Goal: Task Accomplishment & Management: Manage account settings

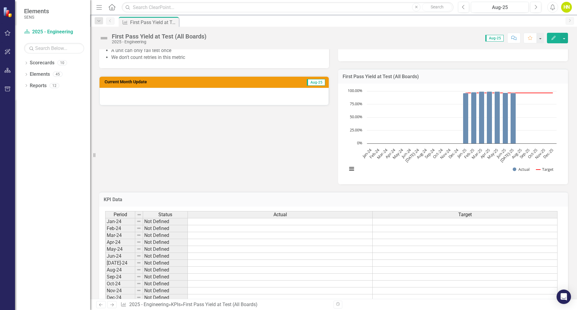
scroll to position [99, 0]
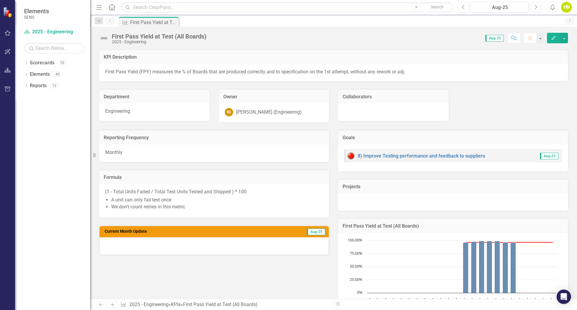
click at [241, 231] on h3 "Current Month Update" at bounding box center [180, 231] width 153 height 5
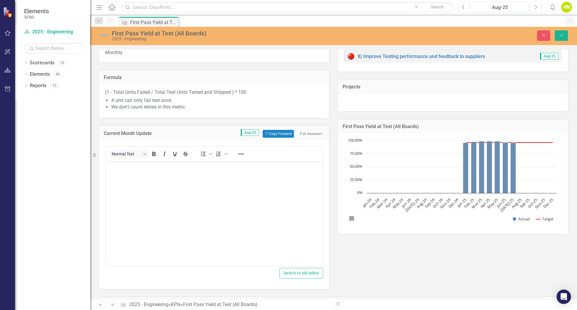
scroll to position [120, 0]
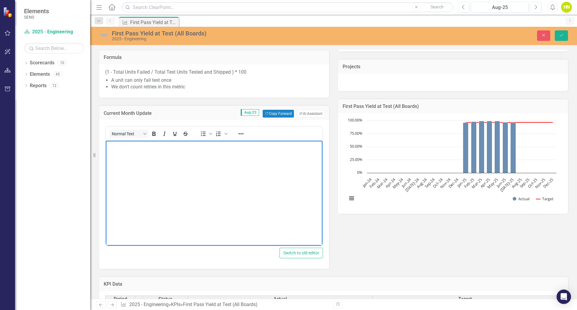
click at [208, 156] on body "Rich Text Area. Press ALT-0 for help." at bounding box center [214, 186] width 216 height 90
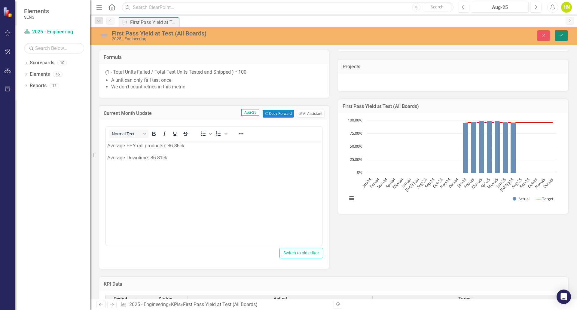
click at [561, 34] on icon "Save" at bounding box center [560, 35] width 5 height 4
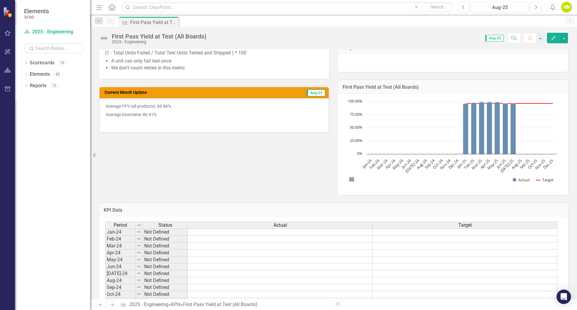
scroll to position [90, 0]
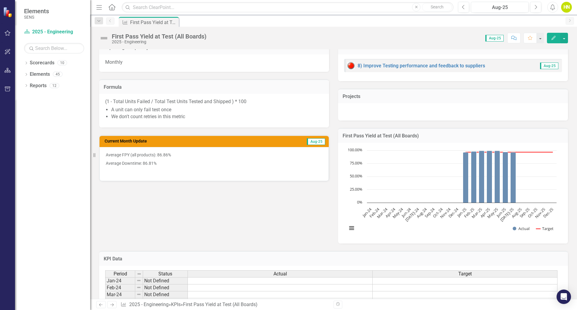
click at [272, 140] on td "Aug-25" at bounding box center [291, 141] width 68 height 9
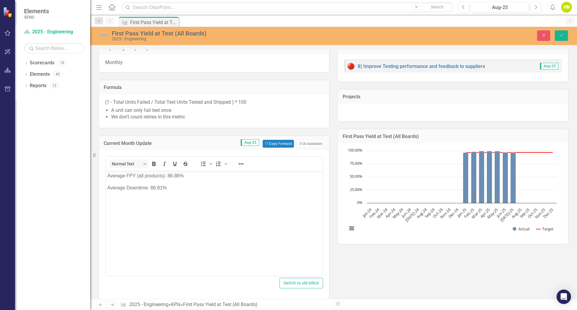
scroll to position [0, 0]
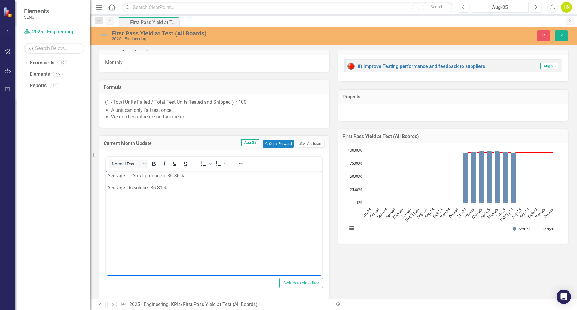
click at [108, 175] on p "Average FPY (all products): 86.86%" at bounding box center [213, 175] width 213 height 7
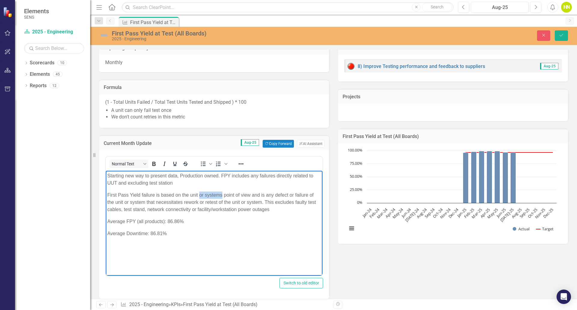
drag, startPoint x: 198, startPoint y: 195, endPoint x: 222, endPoint y: 195, distance: 23.7
click at [222, 195] on p "First Pass Yield failure is based on the unit or systems point of view and is a…" at bounding box center [213, 202] width 213 height 22
drag, startPoint x: 307, startPoint y: 195, endPoint x: 123, endPoint y: 200, distance: 184.4
click at [123, 200] on p "First Pass Yield failure is based on the unit point of view and is any defect o…" at bounding box center [213, 202] width 213 height 22
drag, startPoint x: 171, startPoint y: 202, endPoint x: 212, endPoint y: 201, distance: 40.8
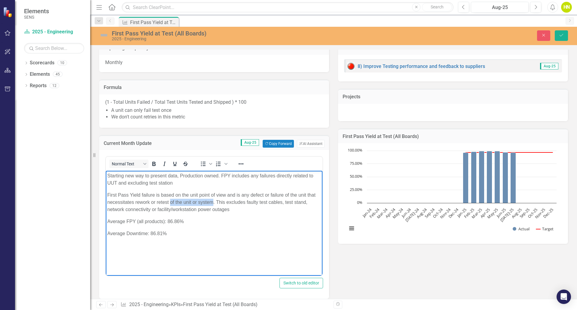
click at [212, 201] on p "First Pass Yield failure is based on the unit point of view and is any defect o…" at bounding box center [213, 202] width 213 height 22
click at [107, 182] on body "Starting new way to present data, Production owned. FPY includes any failures d…" at bounding box center [214, 216] width 216 height 90
drag, startPoint x: 127, startPoint y: 183, endPoint x: 182, endPoint y: 183, distance: 54.6
click at [182, 183] on p "Starting new way to present data, Production owned. FPY includes any failures d…" at bounding box center [213, 179] width 213 height 14
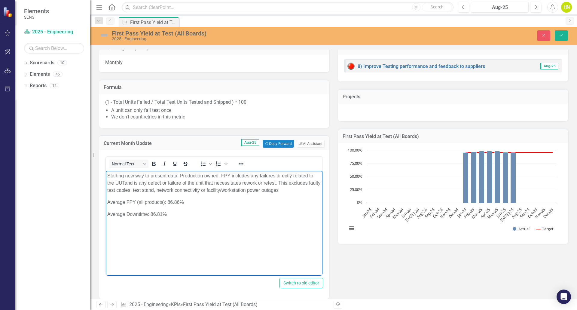
click at [291, 189] on p "Starting new way to present data, Production owned. FPY includes any failures d…" at bounding box center [213, 183] width 213 height 22
click at [164, 197] on p "Starting new way to present data, Production owned. FPY includes any failures d…" at bounding box center [213, 186] width 213 height 29
click at [561, 37] on icon "Save" at bounding box center [560, 35] width 5 height 4
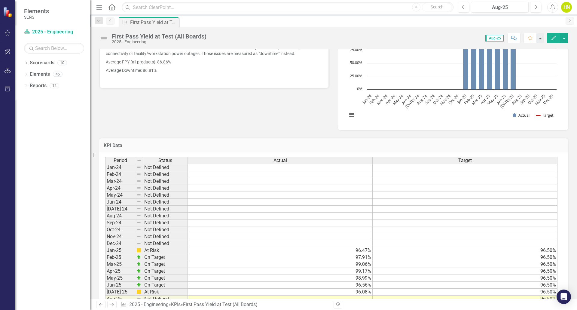
scroll to position [210, 0]
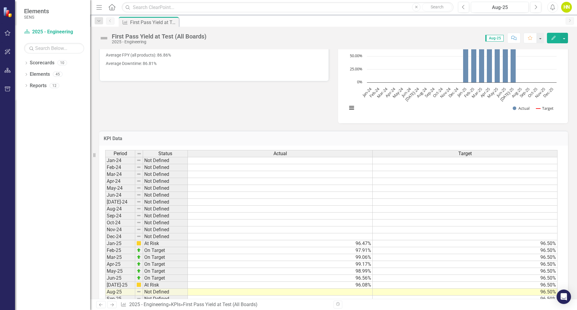
click at [357, 293] on td at bounding box center [280, 291] width 185 height 7
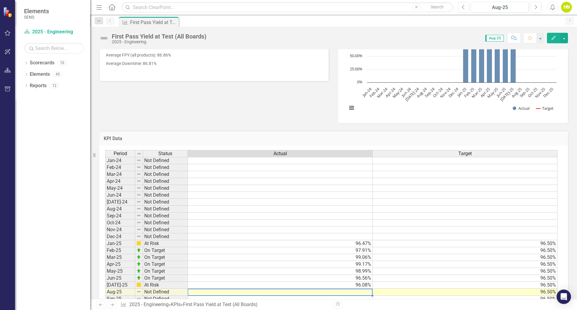
click at [357, 293] on td at bounding box center [280, 291] width 185 height 7
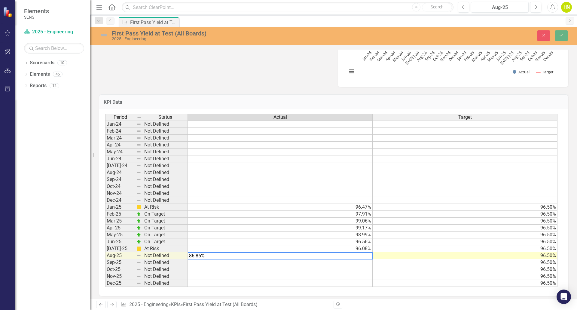
scroll to position [250, 0]
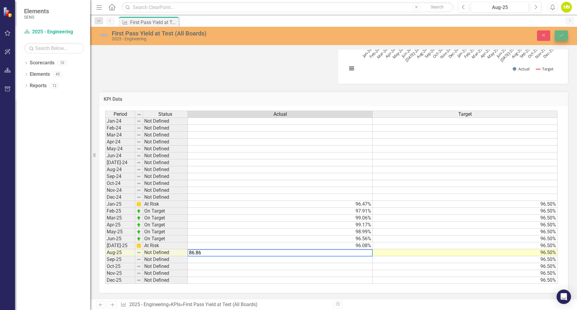
type textarea "86.86"
click at [560, 35] on icon "Save" at bounding box center [560, 35] width 5 height 4
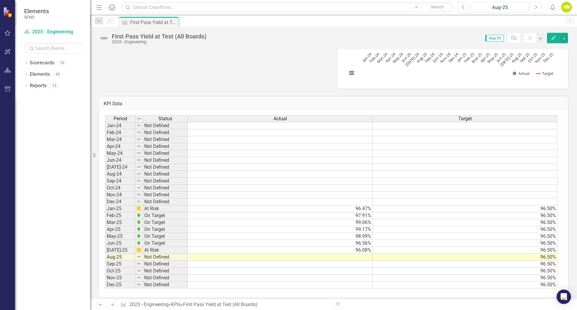
scroll to position [250, 0]
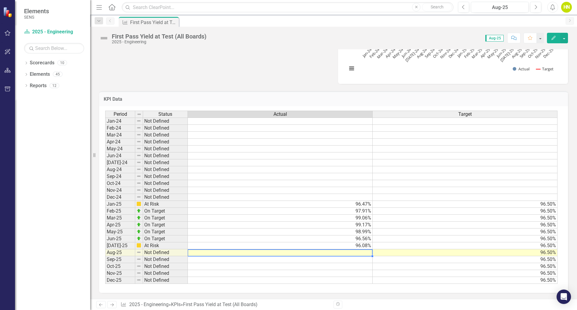
click at [360, 253] on td at bounding box center [280, 252] width 185 height 7
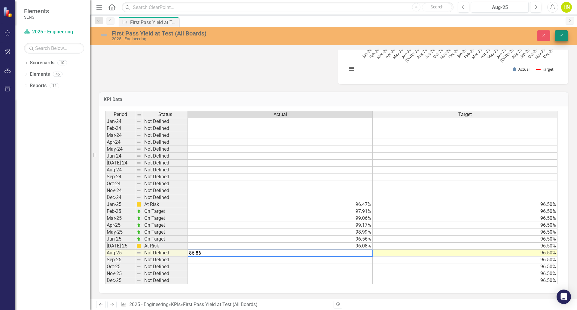
type textarea "86.86"
click at [562, 37] on icon "Save" at bounding box center [560, 35] width 5 height 4
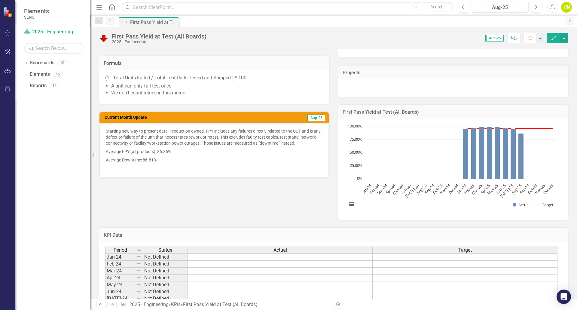
scroll to position [99, 0]
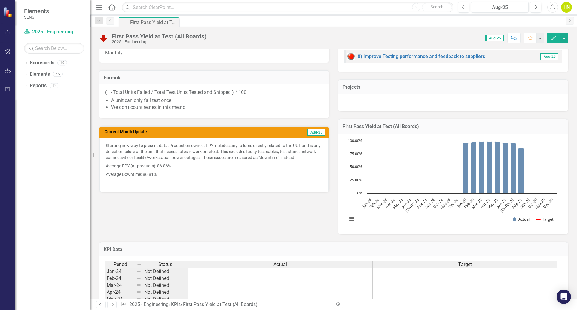
click at [291, 133] on td "Aug-25" at bounding box center [291, 132] width 68 height 9
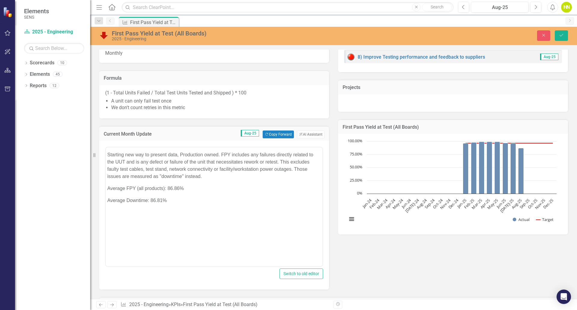
scroll to position [0, 0]
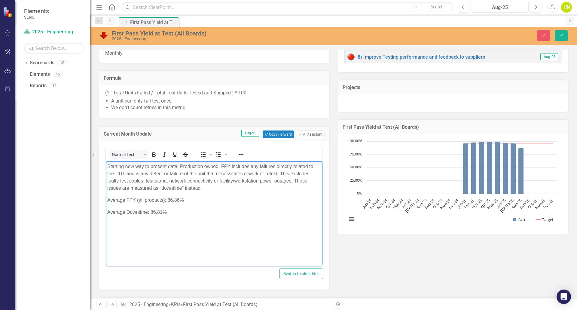
click at [213, 188] on p "Starting new way to present data, Production owned. FPY includes any failures d…" at bounding box center [213, 177] width 213 height 29
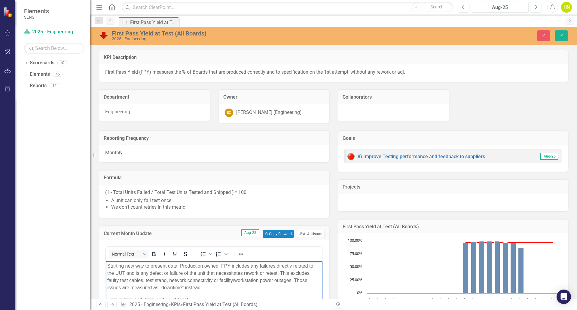
scroll to position [99, 0]
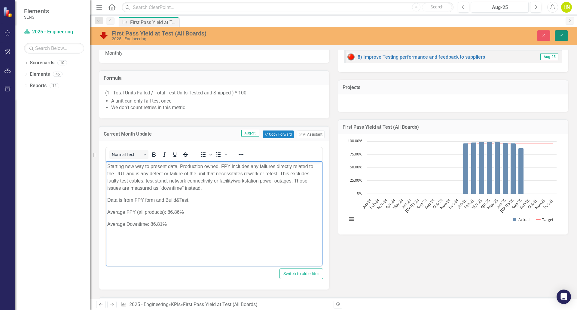
drag, startPoint x: 0, startPoint y: 0, endPoint x: 560, endPoint y: 33, distance: 561.0
click at [560, 33] on icon "Save" at bounding box center [560, 35] width 5 height 4
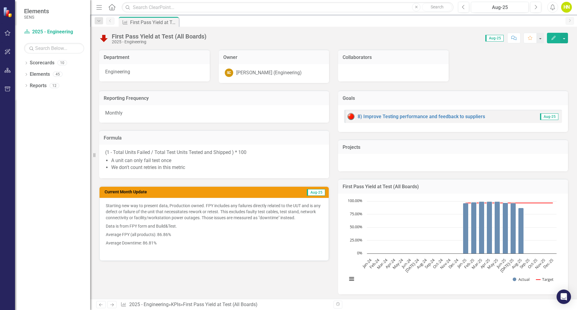
scroll to position [0, 0]
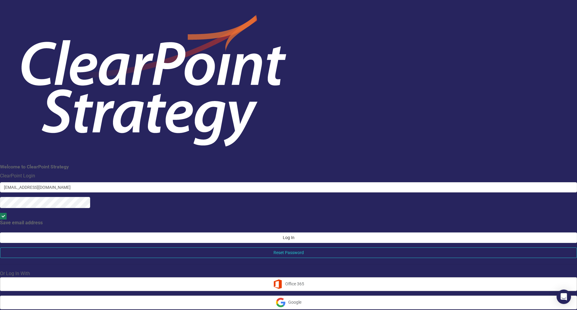
click at [295, 232] on button "Log In" at bounding box center [288, 237] width 577 height 11
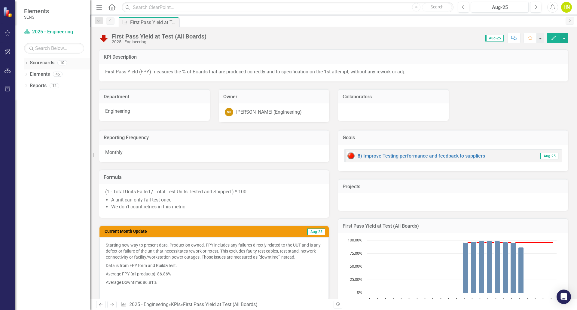
click at [26, 63] on icon "Dropdown" at bounding box center [26, 63] width 4 height 3
click at [23, 74] on icon "Dropdown" at bounding box center [20, 74] width 5 height 4
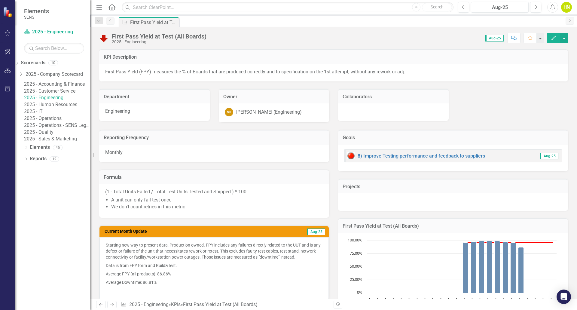
click at [53, 101] on link "2025 - Engineering" at bounding box center [57, 97] width 66 height 7
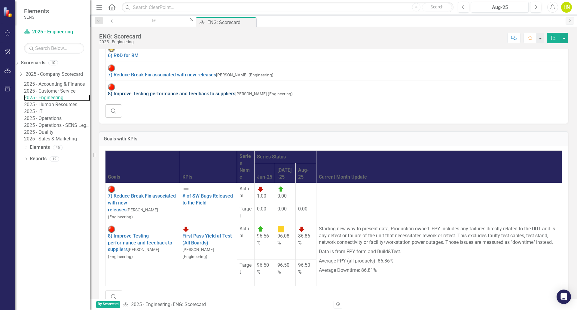
scroll to position [150, 0]
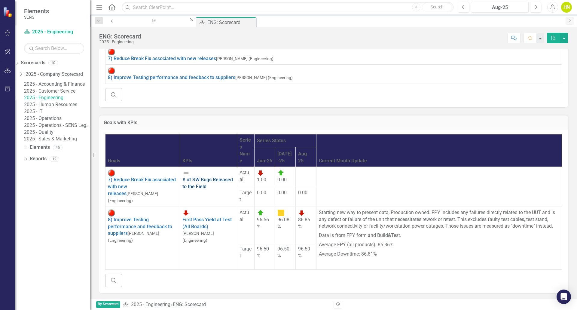
click at [186, 177] on link "# of SW Bugs Released to the Field" at bounding box center [207, 183] width 50 height 13
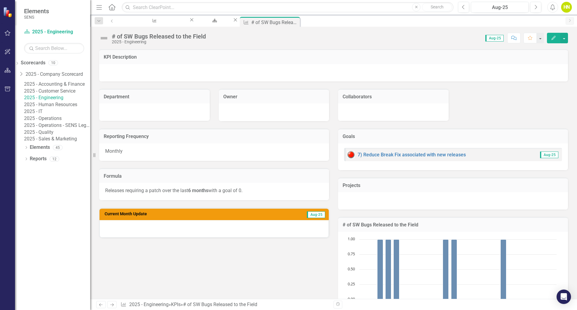
click at [313, 214] on span "Aug-25" at bounding box center [316, 214] width 18 height 7
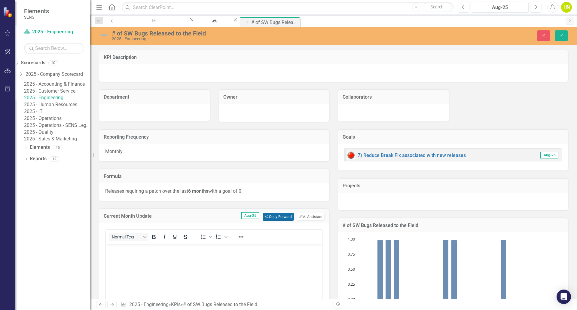
click at [281, 214] on button "Copy Forward Copy Forward" at bounding box center [277, 217] width 31 height 8
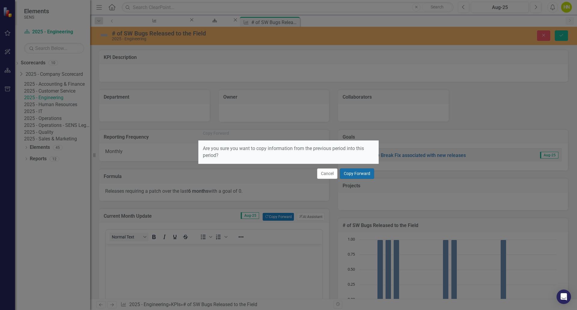
click at [357, 172] on button "Copy Forward" at bounding box center [357, 173] width 34 height 11
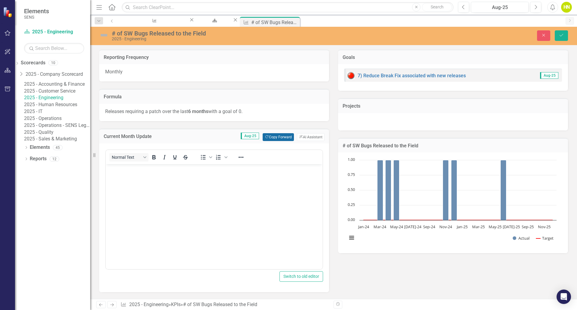
scroll to position [90, 0]
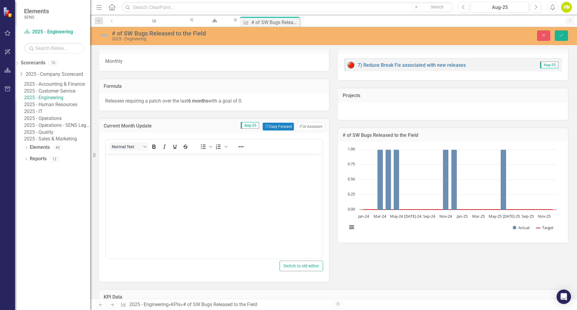
click at [167, 166] on body "Rich Text Area. Press ALT-0 for help." at bounding box center [214, 198] width 216 height 90
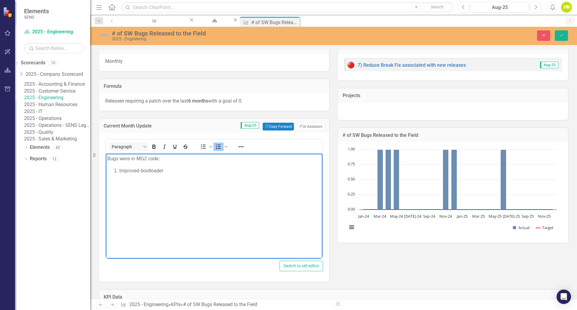
click at [141, 168] on li "Improved bootloader" at bounding box center [219, 170] width 201 height 7
click at [209, 170] on li "Improved firmware bootloader" at bounding box center [219, 170] width 201 height 7
click at [158, 159] on p "Bugs were in MG2 code:" at bounding box center [213, 158] width 213 height 7
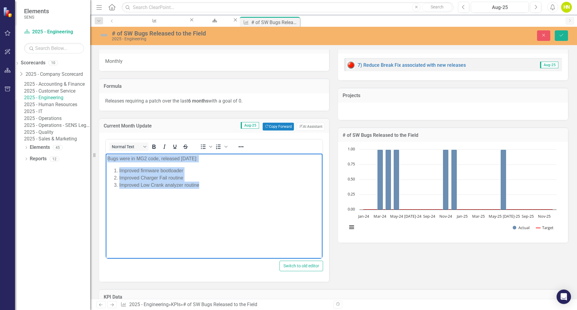
drag, startPoint x: 108, startPoint y: 159, endPoint x: 212, endPoint y: 190, distance: 108.4
click at [212, 190] on body "Bugs were in MG2 code, released 9/2/2025: Improved firmware bootloader Improved…" at bounding box center [214, 198] width 216 height 90
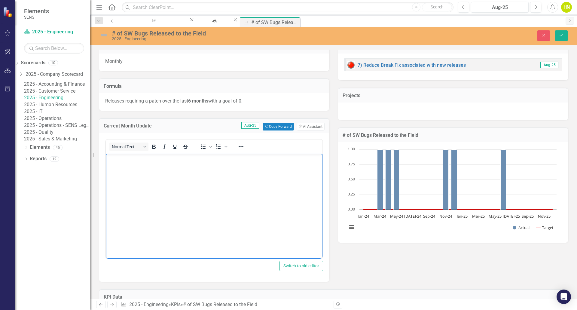
click at [551, 32] on div "Close Save" at bounding box center [475, 35] width 194 height 11
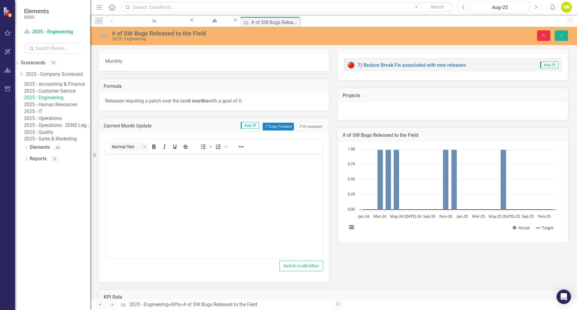
click at [542, 34] on icon "Close" at bounding box center [542, 35] width 5 height 4
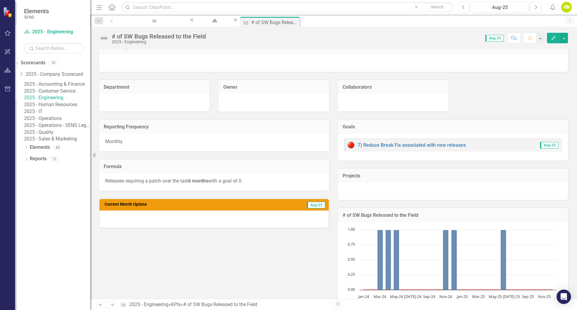
scroll to position [0, 0]
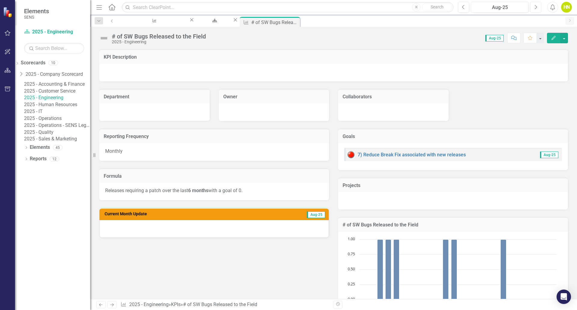
click at [534, 8] on icon "Next" at bounding box center [535, 7] width 3 height 5
click at [234, 216] on h3 "Current Month Update" at bounding box center [181, 213] width 154 height 5
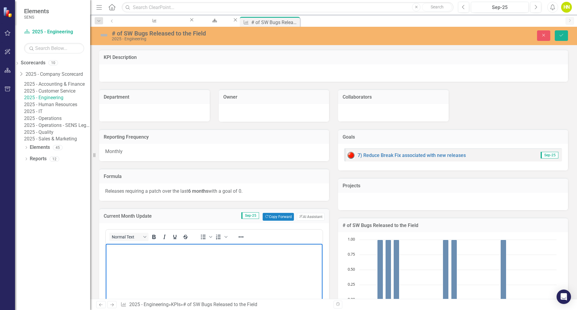
click at [138, 257] on body "Rich Text Area. Press ALT-0 for help." at bounding box center [214, 288] width 216 height 90
click at [125, 249] on p "Bugs were in MG2 code, released 9/2/2025:" at bounding box center [213, 248] width 213 height 7
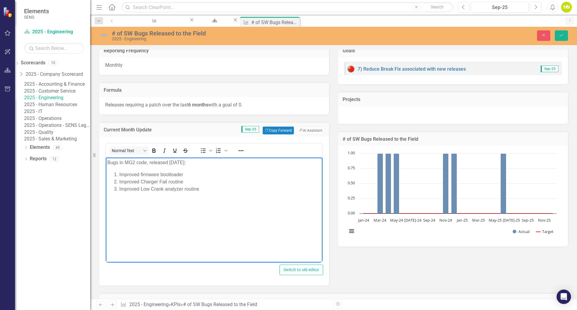
scroll to position [90, 0]
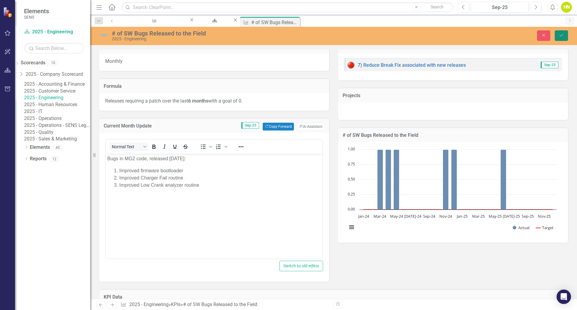
click at [560, 36] on icon "submit" at bounding box center [561, 35] width 4 height 2
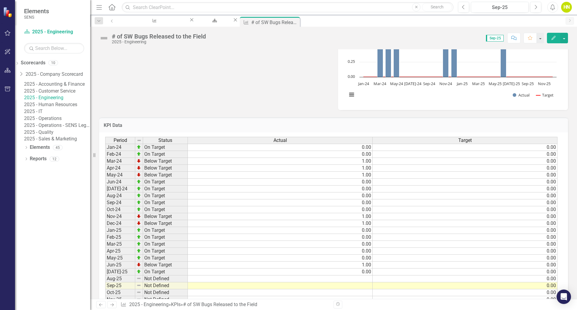
scroll to position [240, 0]
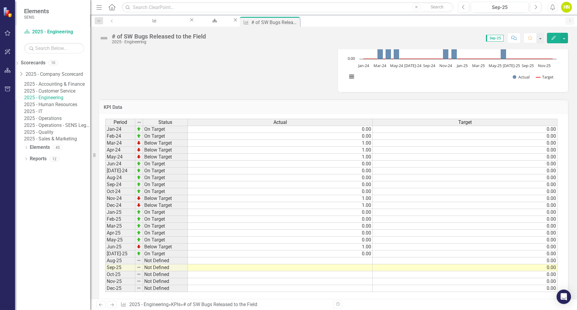
click at [358, 262] on td at bounding box center [280, 260] width 185 height 7
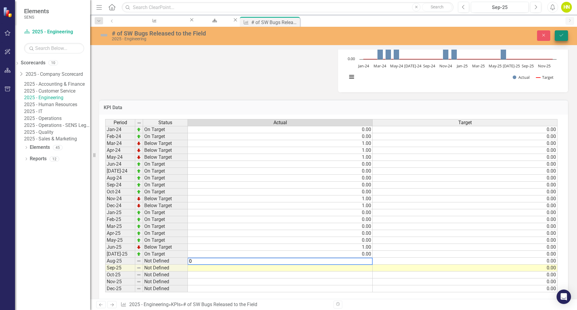
type textarea "0"
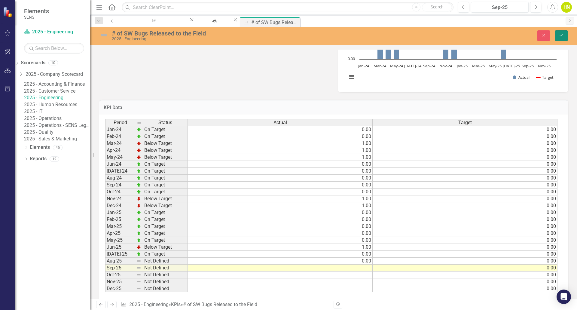
click at [560, 38] on button "Save" at bounding box center [560, 35] width 13 height 11
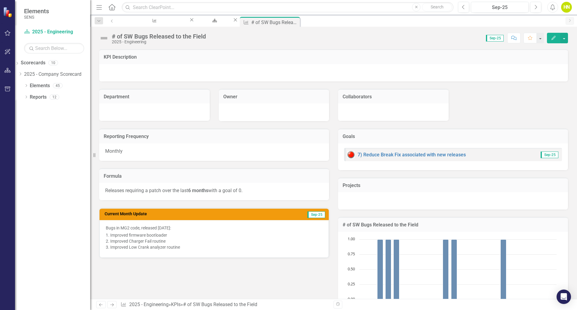
click at [103, 37] on img at bounding box center [104, 38] width 10 height 10
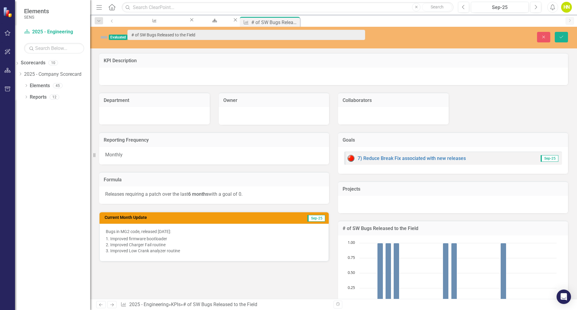
click at [105, 34] on img at bounding box center [104, 37] width 10 height 10
click at [397, 155] on link "7) Reduce Break Fix associated with new releases" at bounding box center [411, 158] width 108 height 6
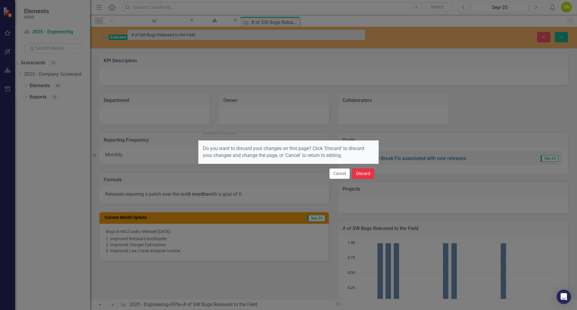
click at [366, 175] on button "Discard" at bounding box center [363, 173] width 22 height 11
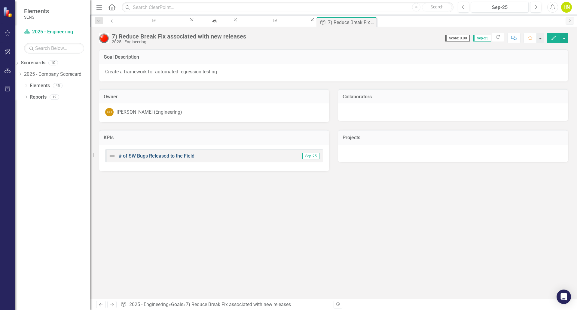
click at [165, 154] on link "# of SW Bugs Released to the Field" at bounding box center [157, 156] width 76 height 6
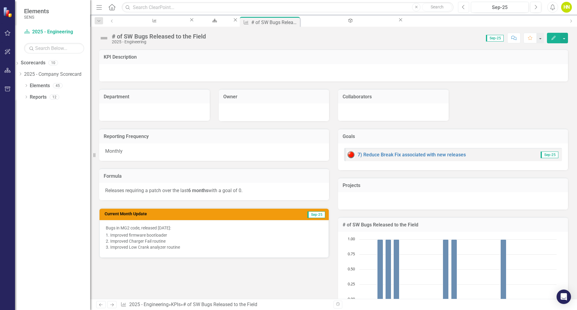
click at [466, 6] on button "Previous" at bounding box center [463, 7] width 11 height 11
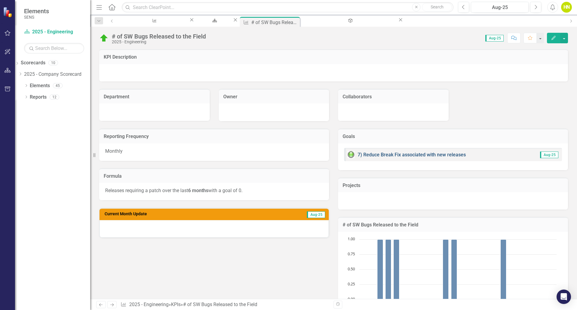
click at [370, 153] on link "7) Reduce Break Fix associated with new releases" at bounding box center [411, 155] width 108 height 6
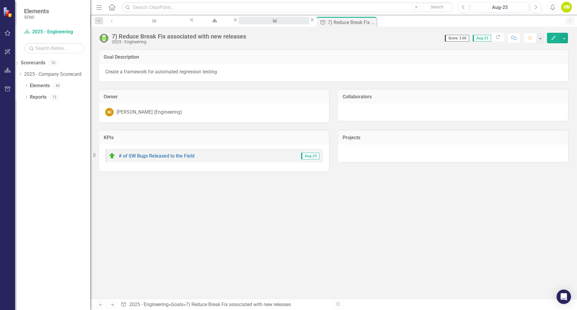
click at [257, 23] on div "# of SW Bugs Released to the Field" at bounding box center [274, 27] width 60 height 8
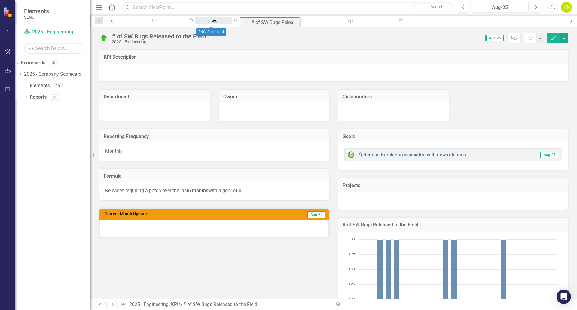
click at [201, 23] on div "ENG: Scorecard" at bounding box center [213, 27] width 27 height 8
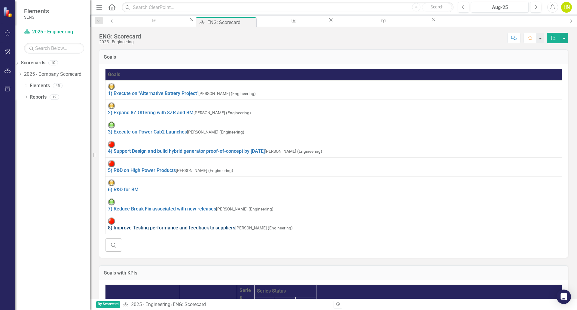
click at [190, 225] on link "8) Improve Testing performance and feedback to suppliers" at bounding box center [171, 228] width 127 height 6
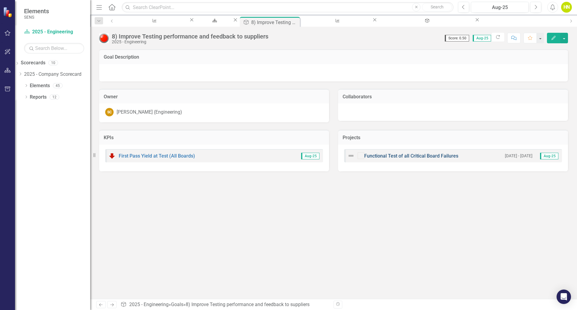
click at [417, 156] on link "Functional Test of all Critical Board Failures" at bounding box center [411, 156] width 94 height 6
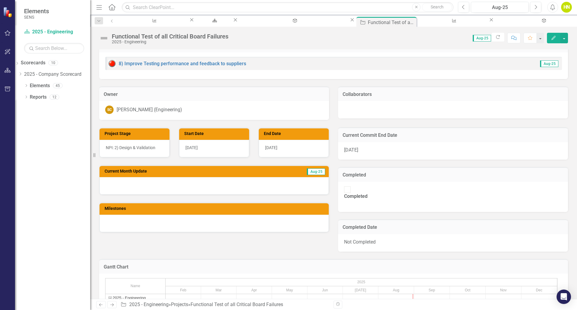
scroll to position [60, 0]
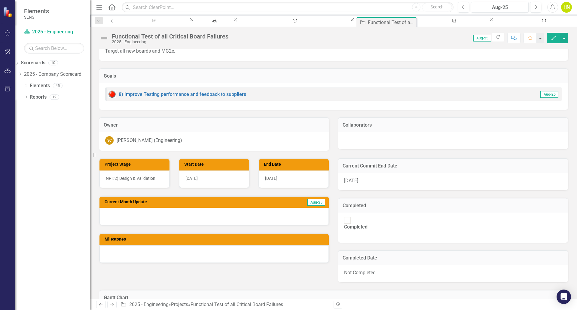
click at [313, 202] on span "Aug-25" at bounding box center [316, 202] width 18 height 7
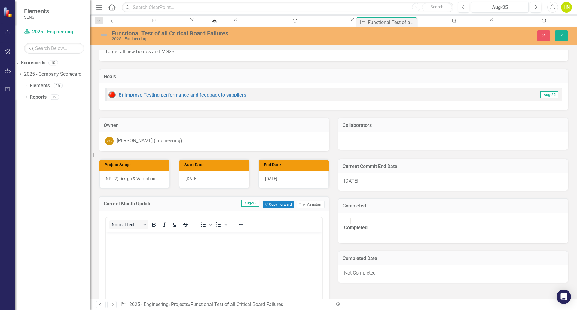
scroll to position [0, 0]
click at [283, 203] on button "Copy Forward Copy Forward" at bounding box center [277, 204] width 31 height 8
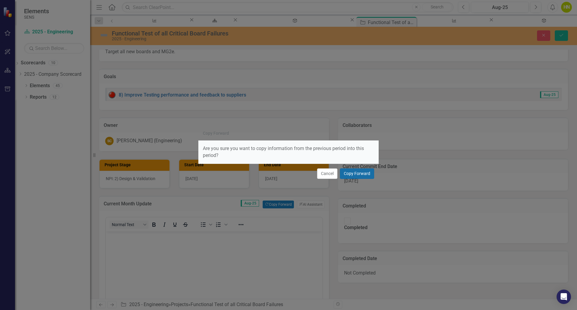
click at [353, 171] on button "Copy Forward" at bounding box center [357, 173] width 34 height 11
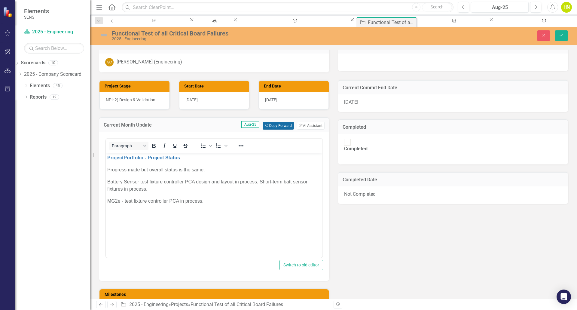
scroll to position [150, 0]
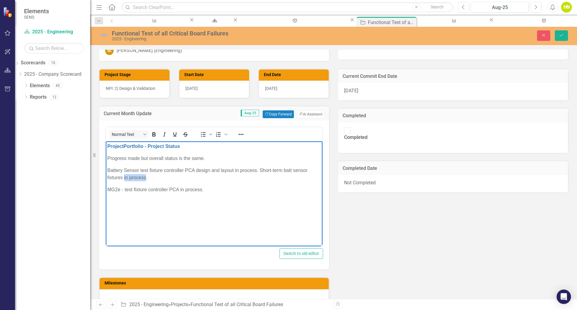
drag, startPoint x: 124, startPoint y: 177, endPoint x: 146, endPoint y: 177, distance: 21.9
click at [146, 177] on p "Battery Sensor test fixture controller PCA design and layout in process. Short-…" at bounding box center [213, 174] width 213 height 14
click at [561, 36] on icon "Save" at bounding box center [560, 35] width 5 height 4
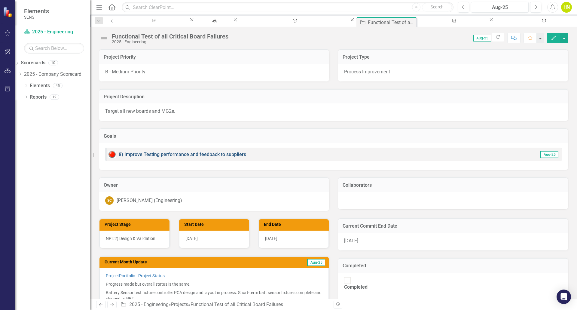
click at [168, 155] on link "8) Improve Testing performance and feedback to suppliers" at bounding box center [182, 154] width 127 height 6
click at [104, 39] on img at bounding box center [104, 38] width 10 height 10
click at [104, 38] on img at bounding box center [104, 38] width 10 height 10
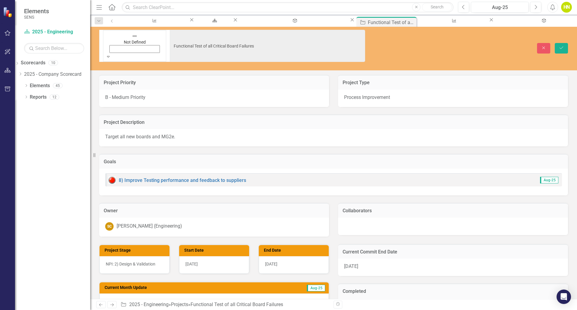
click at [110, 54] on icon "Expand" at bounding box center [108, 56] width 3 height 4
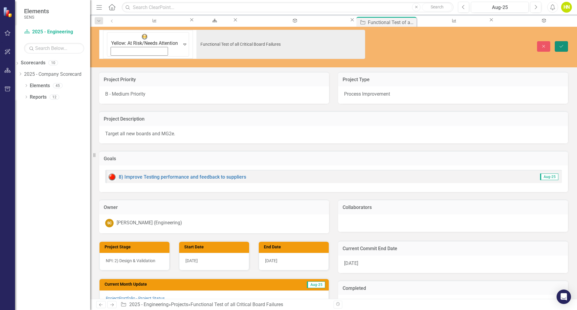
click at [560, 44] on icon "Save" at bounding box center [560, 46] width 5 height 4
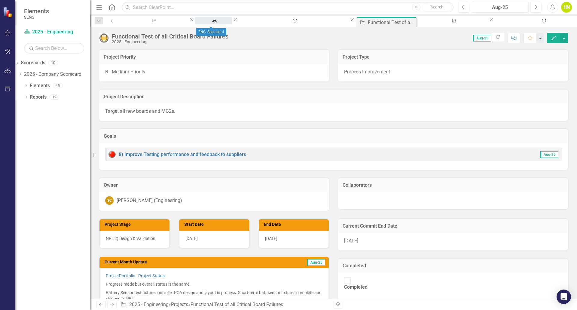
click at [202, 23] on div "ENG: Scorecard" at bounding box center [213, 27] width 27 height 8
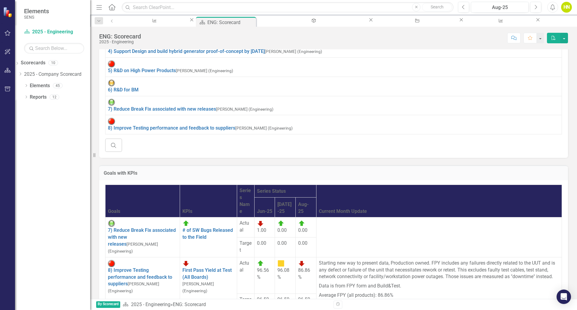
scroll to position [100, 0]
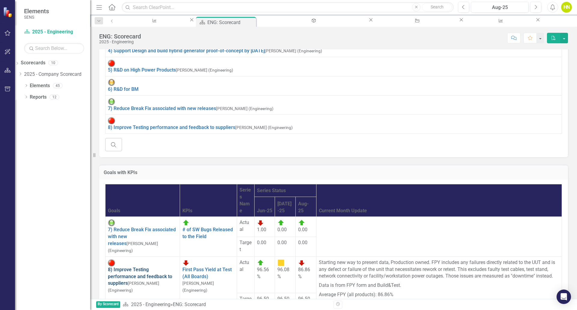
click at [130, 266] on link "8) Improve Testing performance and feedback to suppliers" at bounding box center [140, 276] width 64 height 20
